Goal: Task Accomplishment & Management: Use online tool/utility

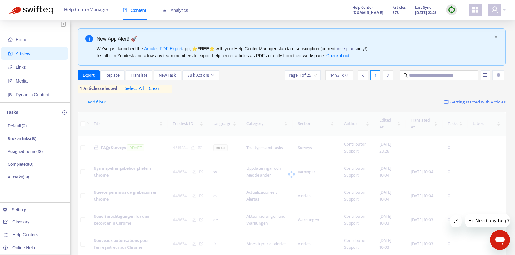
scroll to position [1, 0]
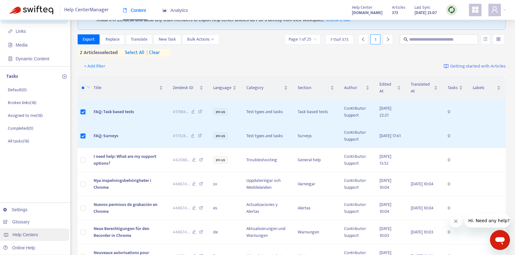
scroll to position [37, 0]
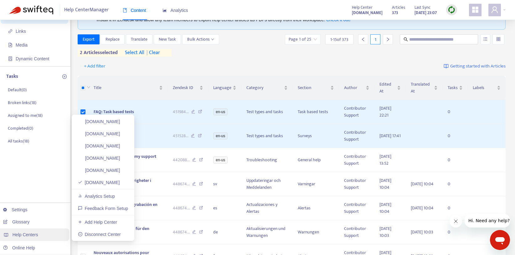
click at [50, 231] on div "Help Centers" at bounding box center [33, 235] width 71 height 13
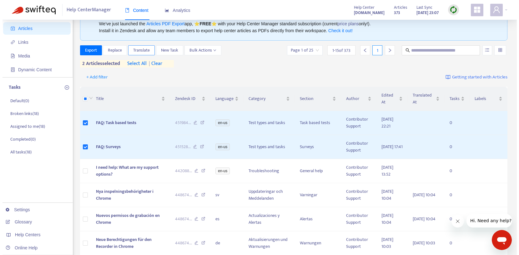
scroll to position [26, 0]
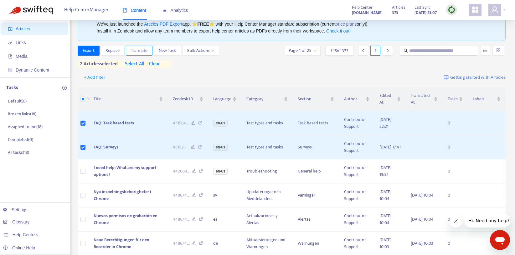
click at [142, 53] on span "Translate" at bounding box center [139, 50] width 17 height 7
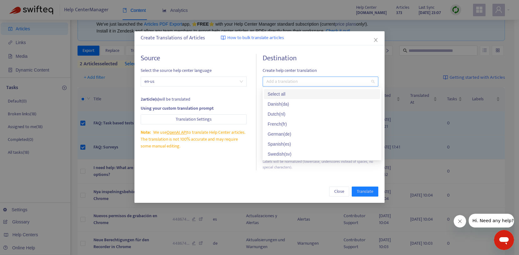
click at [293, 84] on div at bounding box center [317, 82] width 106 height 8
click at [290, 93] on div "Select all" at bounding box center [322, 94] width 109 height 7
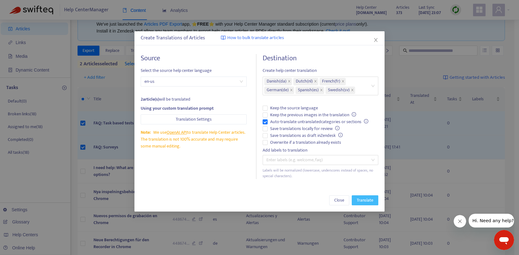
click at [365, 198] on span "Translate" at bounding box center [365, 200] width 17 height 7
